Goal: Transaction & Acquisition: Purchase product/service

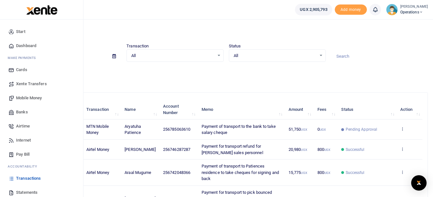
click at [37, 179] on span "Transactions" at bounding box center [28, 179] width 25 height 6
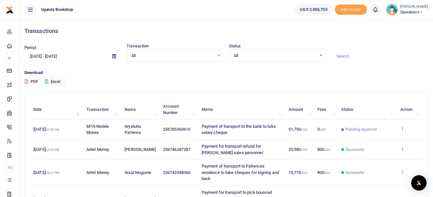
click at [31, 82] on button "PDF" at bounding box center [31, 81] width 14 height 11
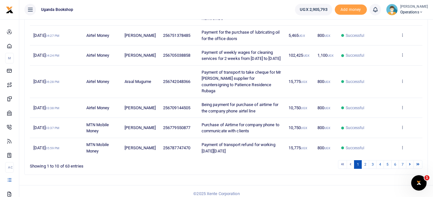
scroll to position [192, 0]
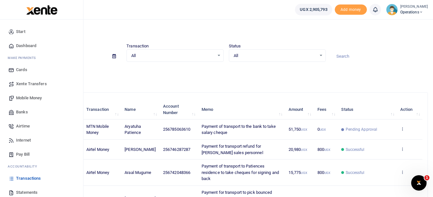
click at [26, 178] on span "Transactions" at bounding box center [28, 179] width 25 height 6
click at [21, 98] on span "Mobile Money" at bounding box center [29, 98] width 26 height 6
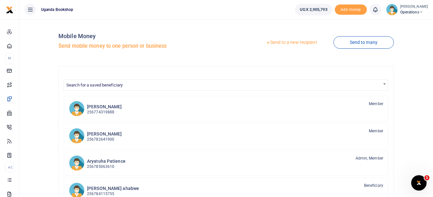
click at [293, 42] on link "Send to a new recipient" at bounding box center [291, 43] width 84 height 12
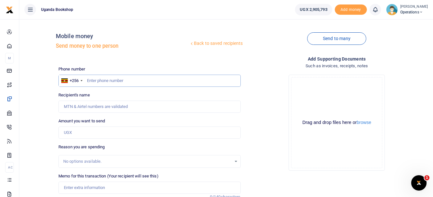
click at [92, 80] on input "text" at bounding box center [149, 81] width 182 height 12
type input "0785461303"
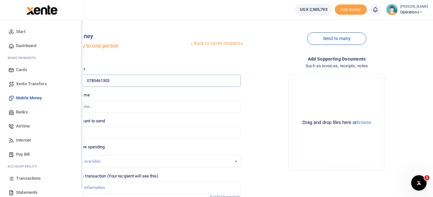
type input "Davies Wabuluka"
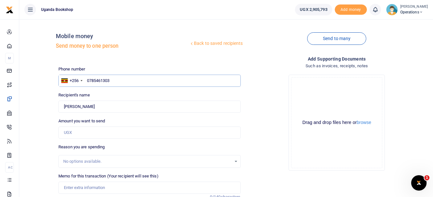
type input "0785461303"
click at [92, 136] on input "Amount you want to send" at bounding box center [149, 133] width 182 height 12
type input "400,000"
click at [75, 185] on input "Memo for this transaction (Your recipient will see this)" at bounding box center [149, 188] width 182 height 12
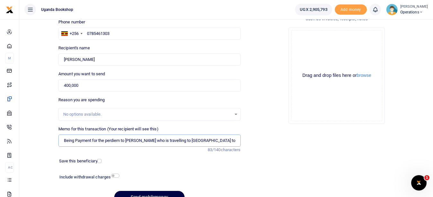
scroll to position [81, 0]
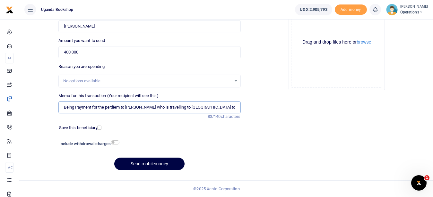
type input "Being Payment for the perdiem to Davies who is travelling to Bushenyi to sell b…"
click at [115, 142] on input "checkbox" at bounding box center [115, 143] width 8 height 4
checkbox input "true"
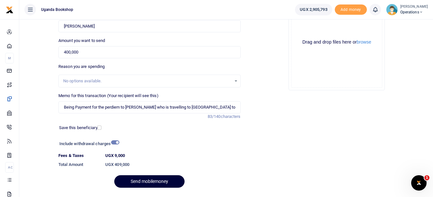
click at [143, 183] on button "Send mobilemoney" at bounding box center [149, 182] width 70 height 13
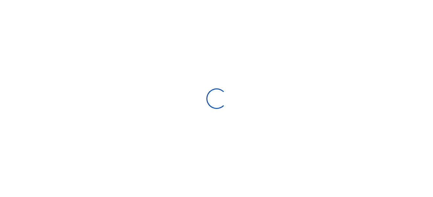
select select "Loading bundles"
select select
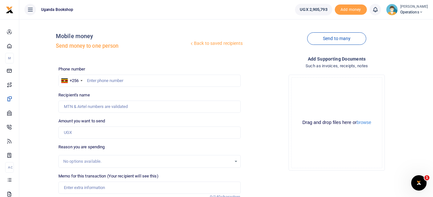
click at [89, 74] on div "Phone number +256 Uganda +256 Phone is required." at bounding box center [149, 76] width 182 height 21
click at [96, 79] on input "text" at bounding box center [149, 81] width 182 height 12
type input "0746287287"
click at [88, 109] on input "Recipient's name" at bounding box center [149, 107] width 182 height 12
type input "Oscar Omirambe"
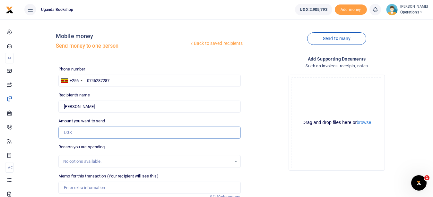
click at [75, 134] on input "Amount you want to send" at bounding box center [149, 133] width 182 height 12
type input "160,000"
click at [82, 188] on input "Memo for this transaction (Your recipient will see this)" at bounding box center [149, 188] width 182 height 12
click at [108, 81] on input "text" at bounding box center [149, 81] width 182 height 12
type input "0746287287"
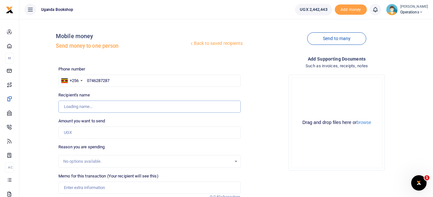
click at [86, 107] on input "Recipient's name" at bounding box center [149, 107] width 182 height 12
type input "Oscar Omirambe"
click at [86, 134] on input "Amount you want to send" at bounding box center [149, 133] width 182 height 12
type input "160,000"
click at [76, 191] on input "Memo for this transaction (Your recipient will see this)" at bounding box center [149, 188] width 182 height 12
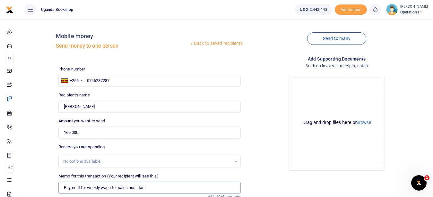
click at [119, 187] on input "Payment for weekly wage for sales assistant" at bounding box center [149, 188] width 182 height 12
click at [159, 188] on input "Payment for weekly wage for new sales assistant" at bounding box center [149, 188] width 182 height 12
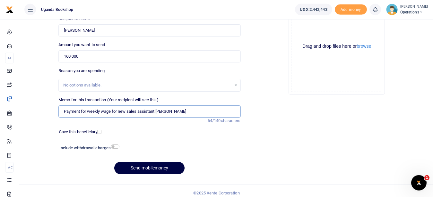
scroll to position [81, 0]
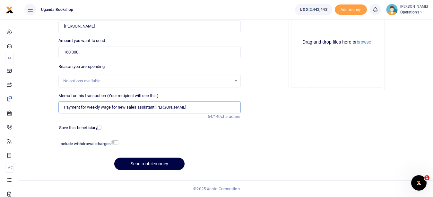
type input "Payment for weekly wage for new sales assistant Tinisha Khalisa"
click at [117, 143] on input "checkbox" at bounding box center [115, 143] width 8 height 4
checkbox input "true"
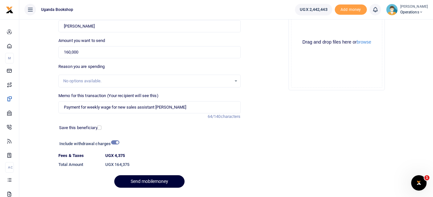
click at [147, 181] on button "Send mobilemoney" at bounding box center [149, 182] width 70 height 13
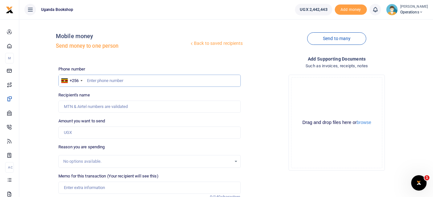
click at [97, 84] on input "text" at bounding box center [149, 81] width 182 height 12
type input "0761357104"
type input "[PERSON_NAME]"
type input "0761357104"
click at [94, 134] on input "Amount you want to send" at bounding box center [149, 133] width 182 height 12
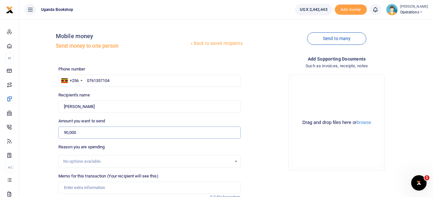
type input "90,000"
click at [91, 189] on input "Memo for this transaction (Your recipient will see this)" at bounding box center [149, 188] width 182 height 12
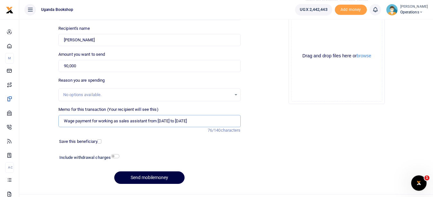
scroll to position [67, 0]
type input "Wage payment for working as sales assistant from 22nd to 27th september 2025"
click at [111, 154] on div "Include withdrawal charges" at bounding box center [88, 158] width 62 height 10
click at [112, 155] on input "checkbox" at bounding box center [115, 156] width 8 height 4
checkbox input "true"
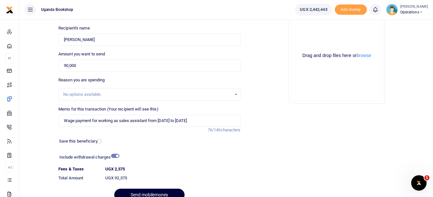
click at [158, 192] on button "Send mobilemoney" at bounding box center [149, 195] width 70 height 13
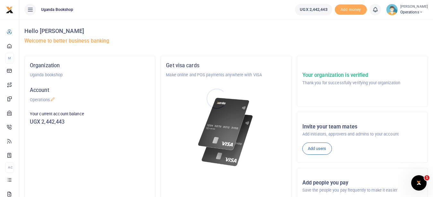
click at [225, 35] on div at bounding box center [216, 98] width 433 height 197
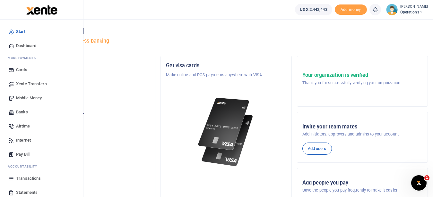
click at [34, 181] on span "Transactions" at bounding box center [28, 179] width 25 height 6
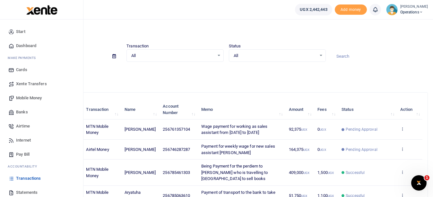
click at [31, 99] on span "Mobile Money" at bounding box center [29, 98] width 26 height 6
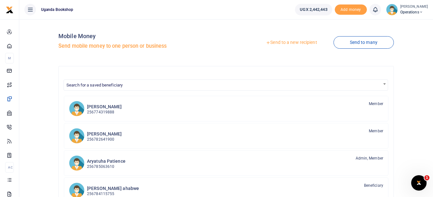
click at [300, 44] on link "Send to a new recipient" at bounding box center [291, 43] width 84 height 12
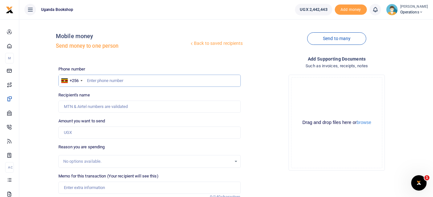
click at [96, 82] on input "text" at bounding box center [149, 81] width 182 height 12
type input "7"
type input "0752990288"
type input "[PERSON_NAME]"
type input "0752990288"
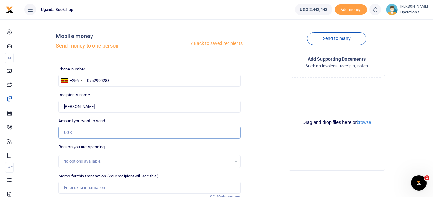
click at [82, 133] on input "Amount you want to send" at bounding box center [149, 133] width 182 height 12
type input "5,000"
click at [79, 189] on input "Memo for this transaction (Your recipient will see this)" at bounding box center [149, 188] width 182 height 12
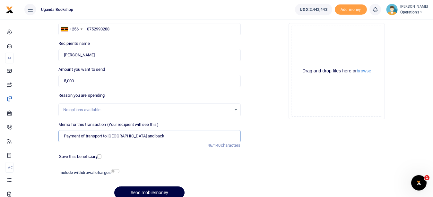
scroll to position [73, 0]
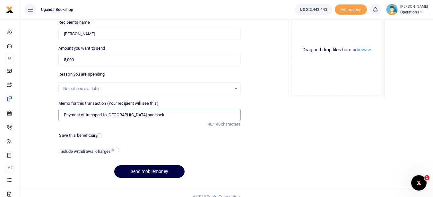
type input "Payment of transport to [GEOGRAPHIC_DATA] and back"
click at [114, 149] on input "checkbox" at bounding box center [115, 150] width 8 height 4
checkbox input "true"
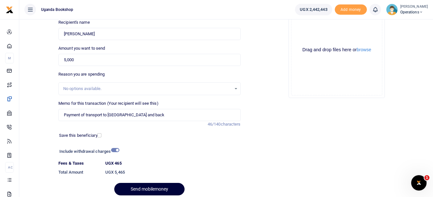
click at [151, 187] on button "Send mobilemoney" at bounding box center [149, 189] width 70 height 13
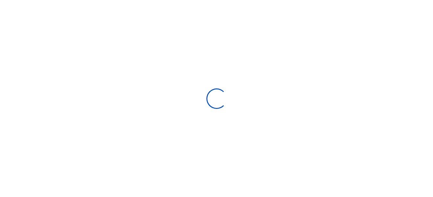
select select "Loading bundles"
select select
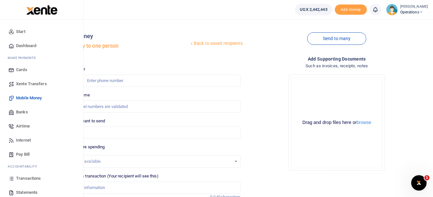
click at [32, 179] on span "Transactions" at bounding box center [28, 179] width 25 height 6
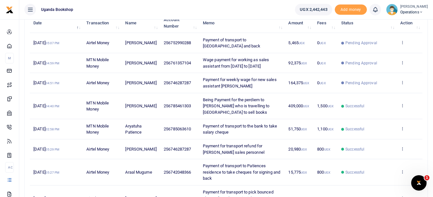
scroll to position [89, 0]
